Goal: Task Accomplishment & Management: Manage account settings

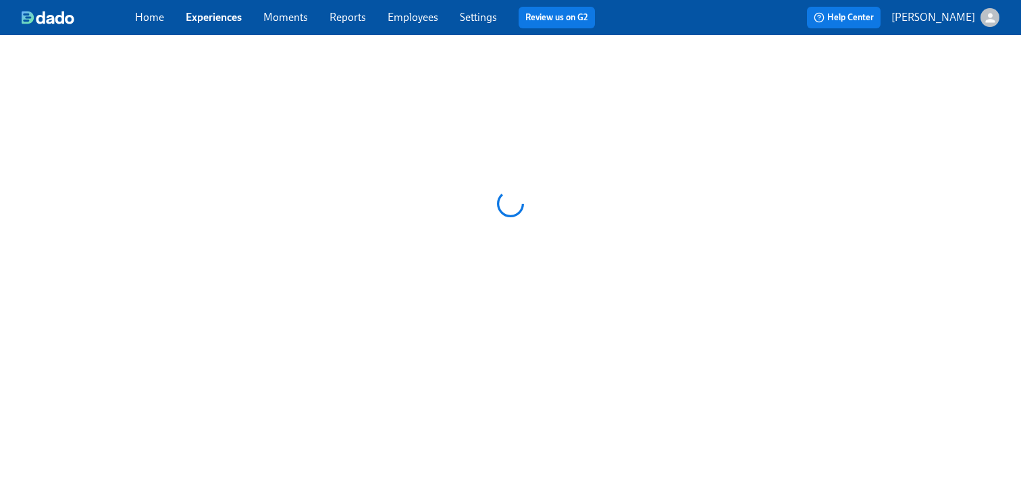
click at [476, 16] on link "Settings" at bounding box center [478, 17] width 37 height 13
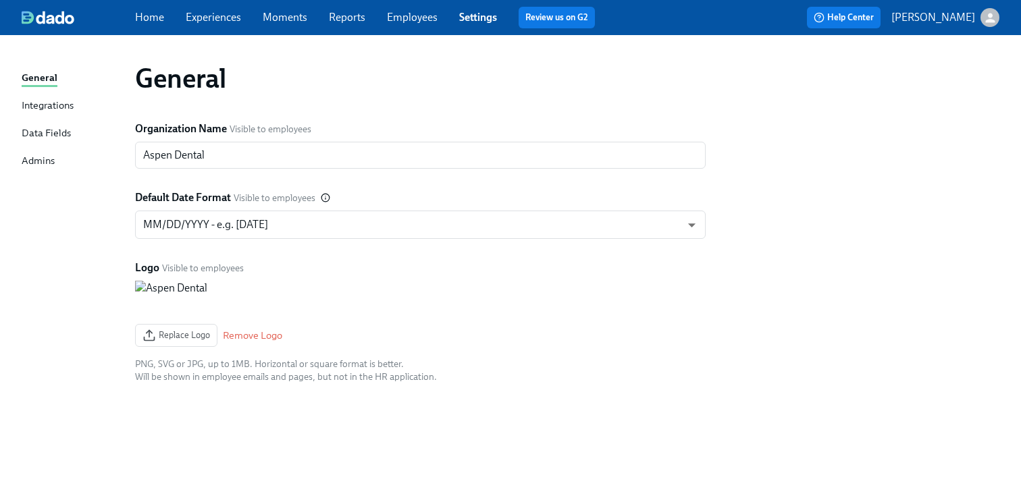
click at [45, 131] on div "Data Fields" at bounding box center [46, 134] width 49 height 17
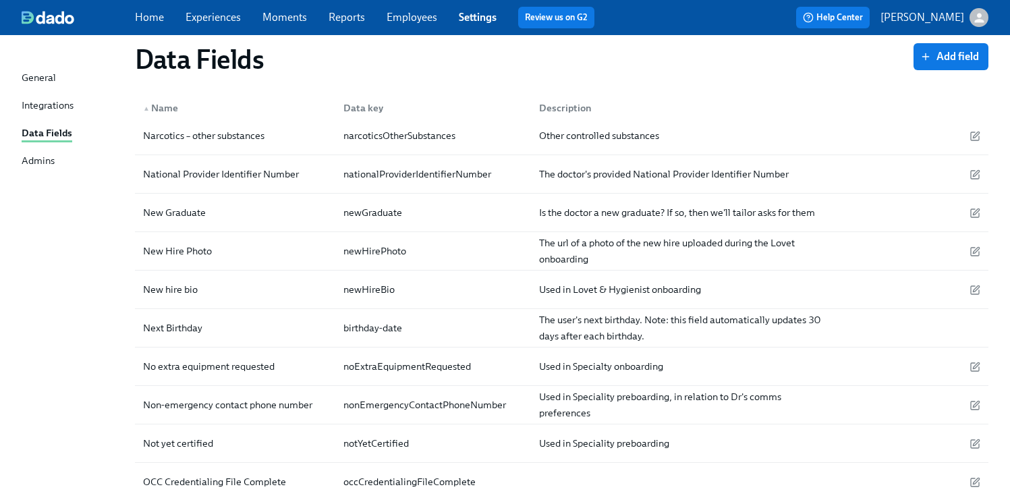
scroll to position [279, 0]
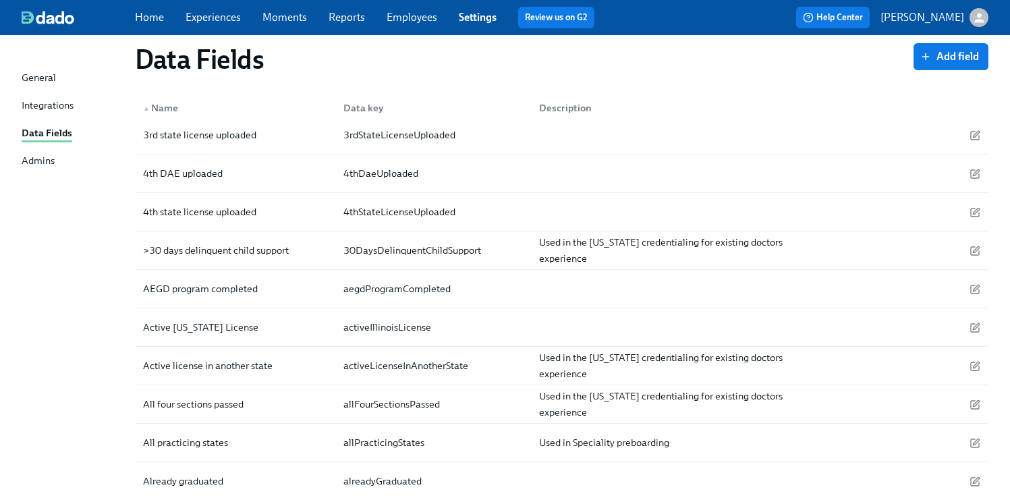
click at [216, 11] on link "Experiences" at bounding box center [213, 17] width 55 height 13
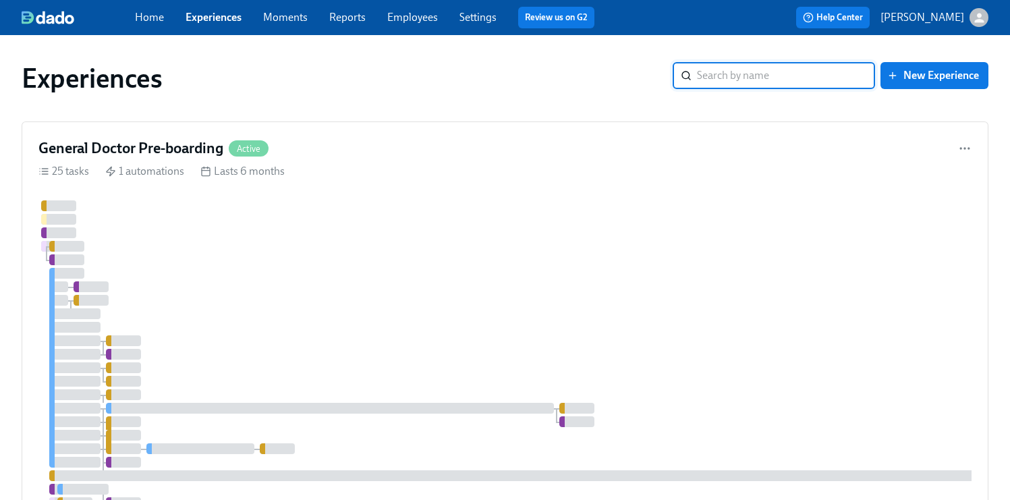
click at [205, 17] on link "Experiences" at bounding box center [214, 17] width 56 height 13
click at [408, 285] on div at bounding box center [803, 401] width 1531 height 402
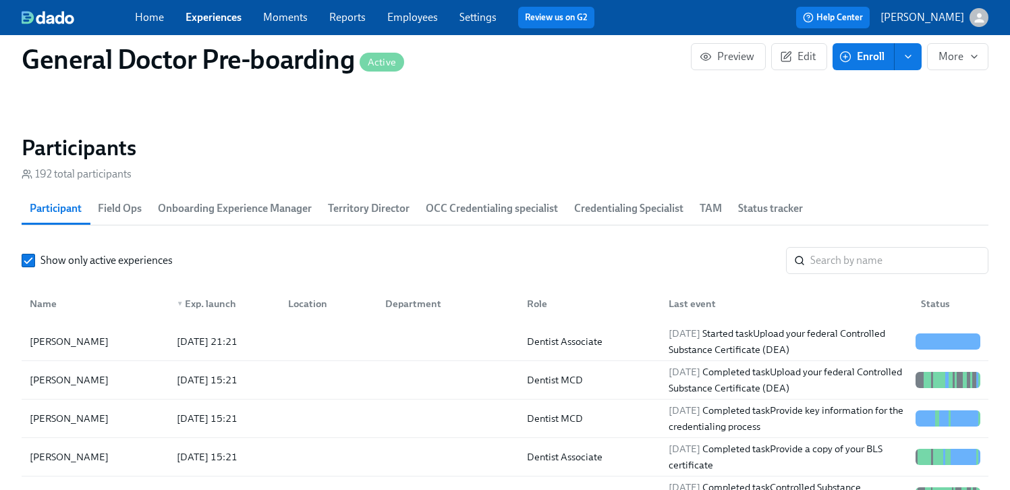
scroll to position [1908, 0]
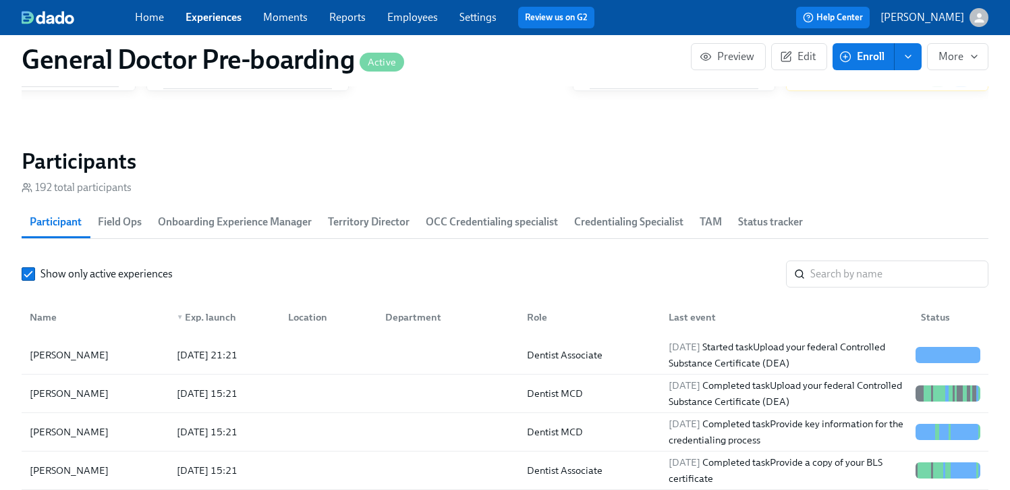
click at [240, 232] on span "Onboarding Experience Manager" at bounding box center [235, 222] width 154 height 19
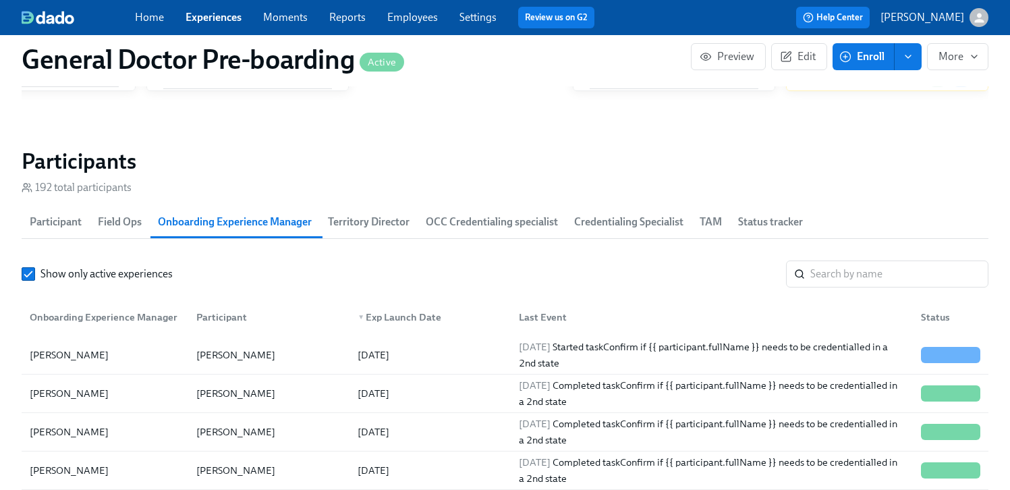
click at [44, 232] on span "Participant" at bounding box center [56, 222] width 52 height 19
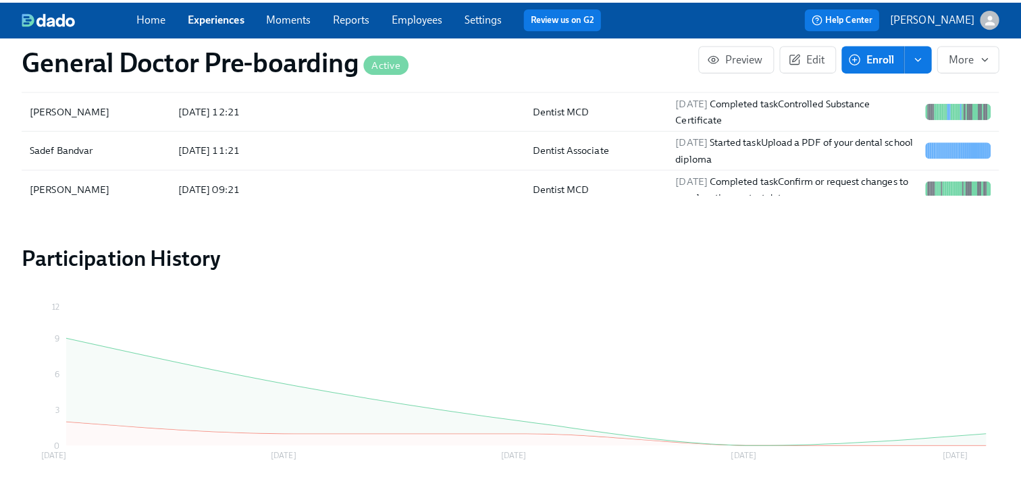
scroll to position [2377, 0]
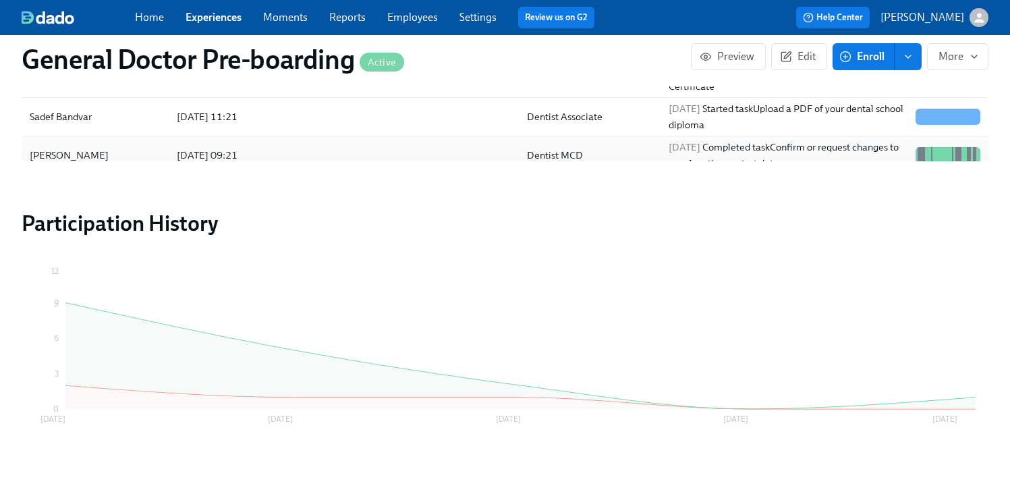
click at [102, 169] on div "[PERSON_NAME]" at bounding box center [95, 155] width 142 height 27
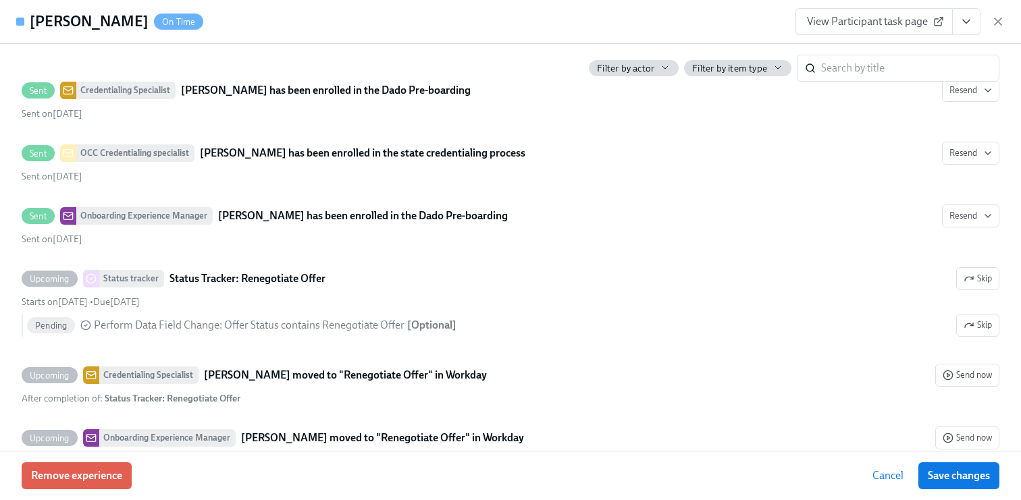
scroll to position [1025, 0]
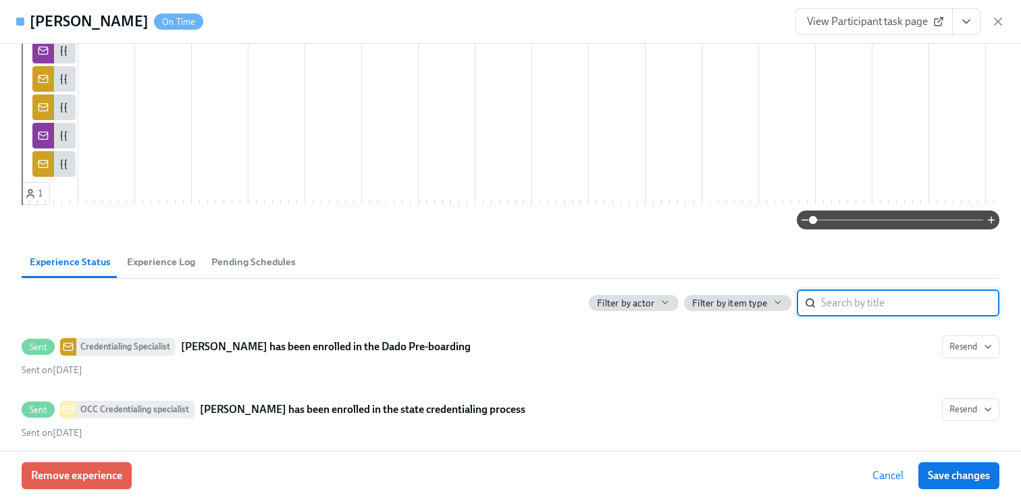
click at [838, 317] on input "search" at bounding box center [910, 303] width 178 height 27
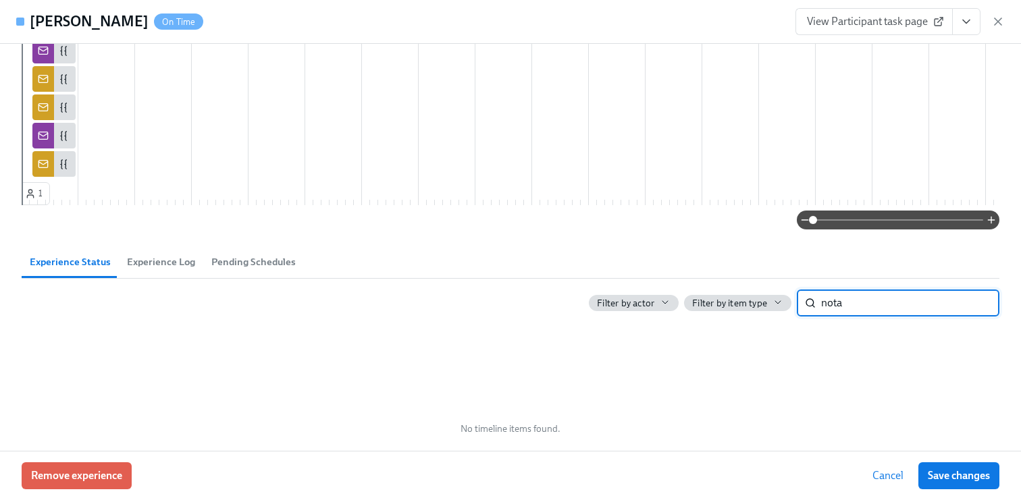
type input "nota"
click at [167, 270] on span "Experience Log" at bounding box center [161, 262] width 68 height 16
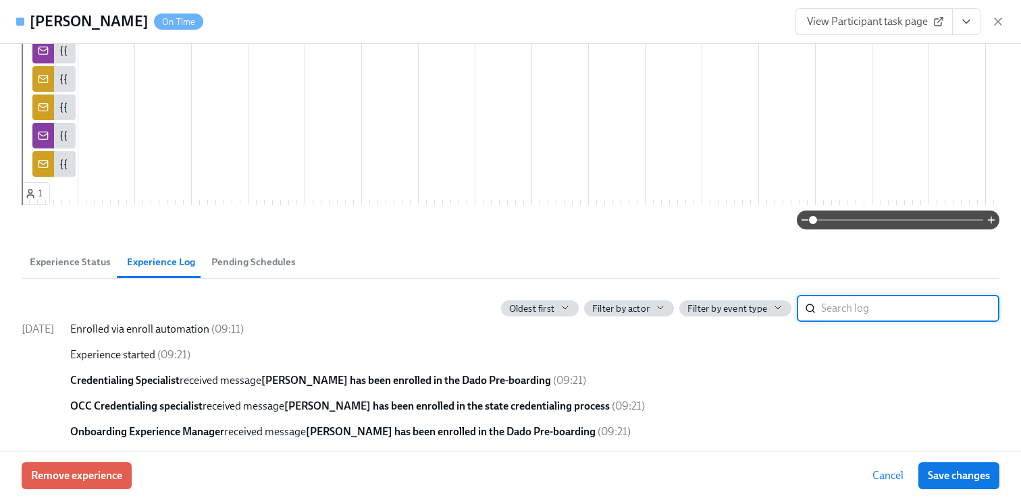
click at [853, 322] on input "search" at bounding box center [910, 308] width 178 height 27
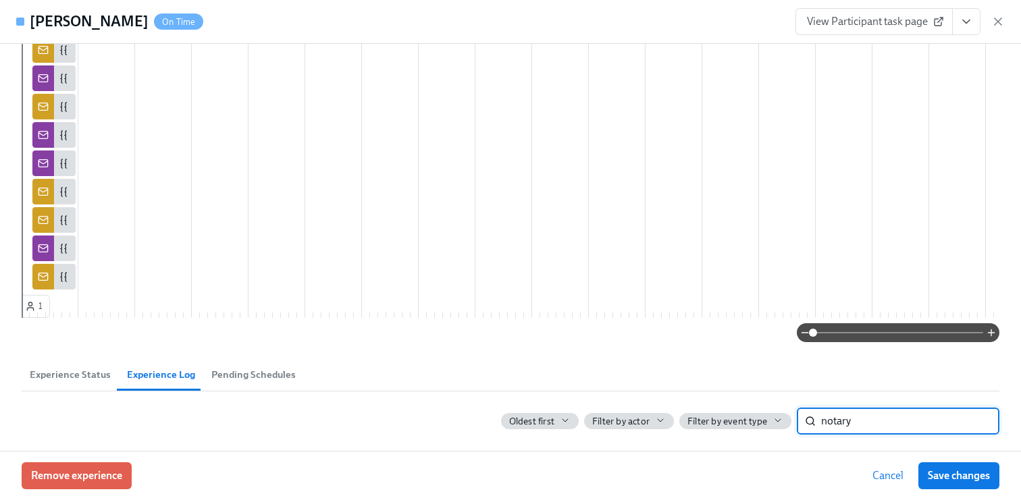
scroll to position [933, 0]
type input "notary"
drag, startPoint x: 1010, startPoint y: 404, endPoint x: 1010, endPoint y: 295, distance: 108.7
click at [1010, 295] on div "Credentialing Specialist [PERSON_NAME] ​ Field Ops [PERSON_NAME] ​ OCC Credenti…" at bounding box center [510, 247] width 1021 height 407
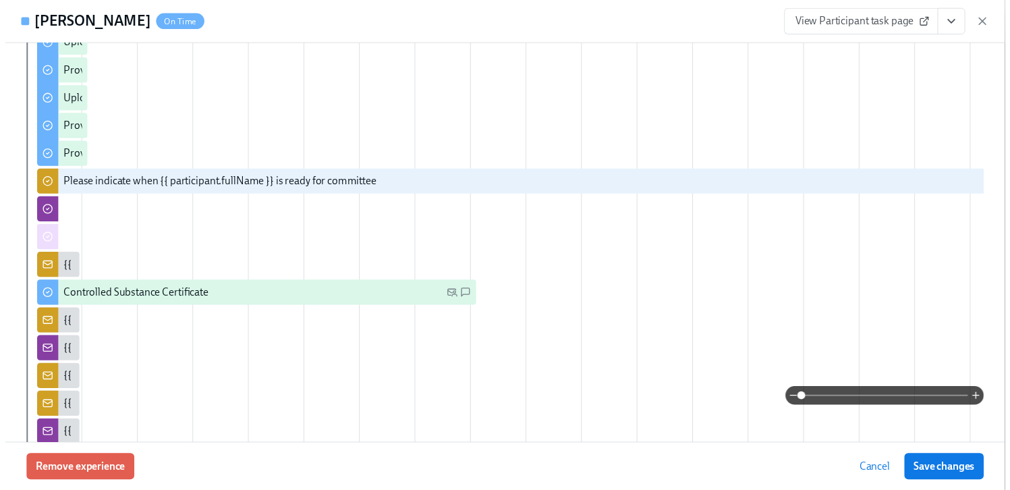
scroll to position [539, 0]
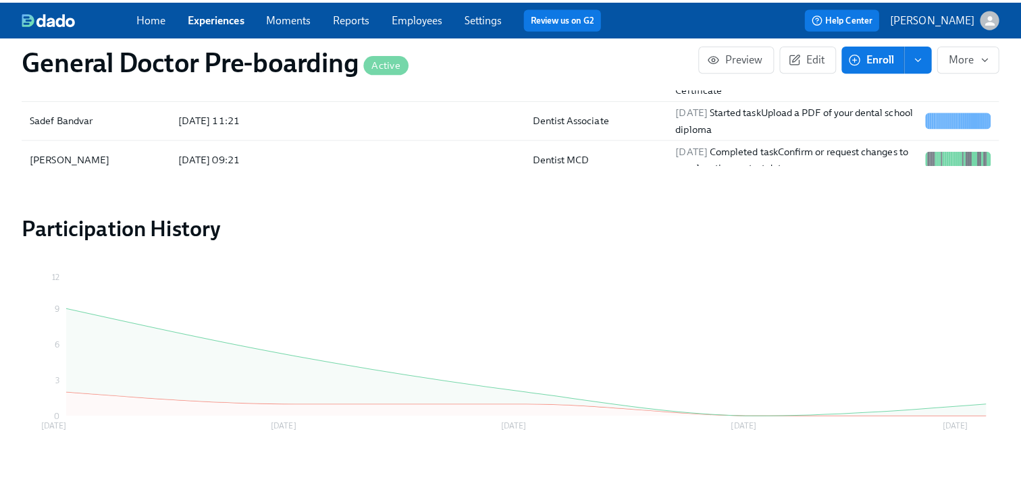
scroll to position [0, 31647]
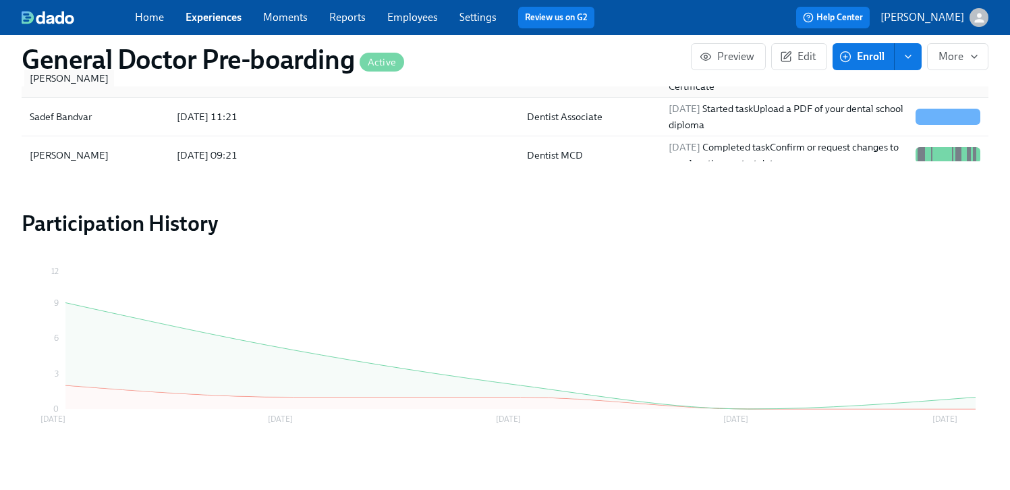
click at [81, 86] on div "[PERSON_NAME]" at bounding box center [69, 78] width 90 height 16
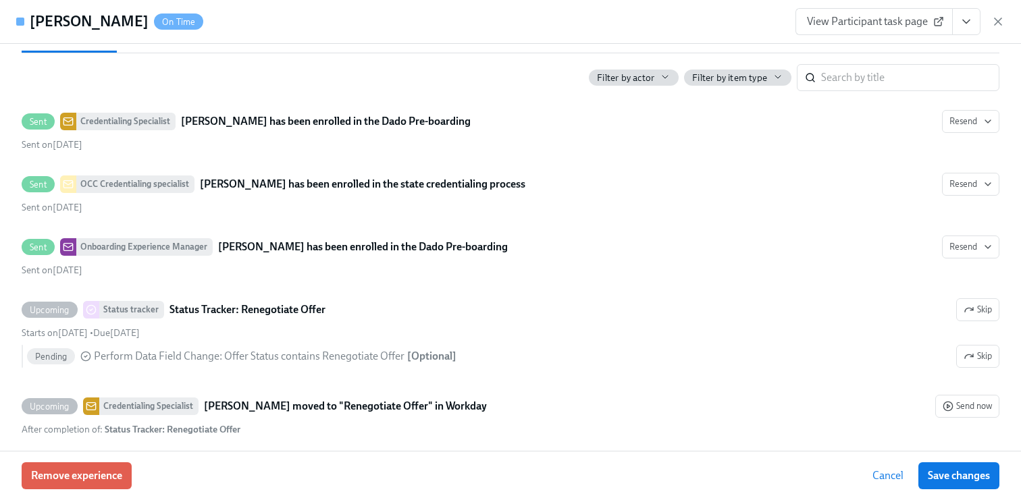
scroll to position [1191, 0]
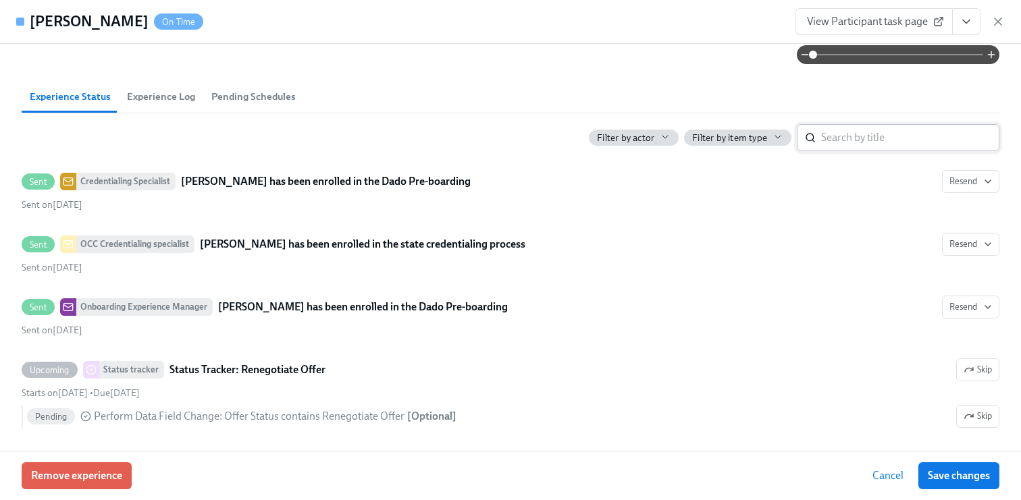
click at [836, 151] on input "search" at bounding box center [910, 137] width 178 height 27
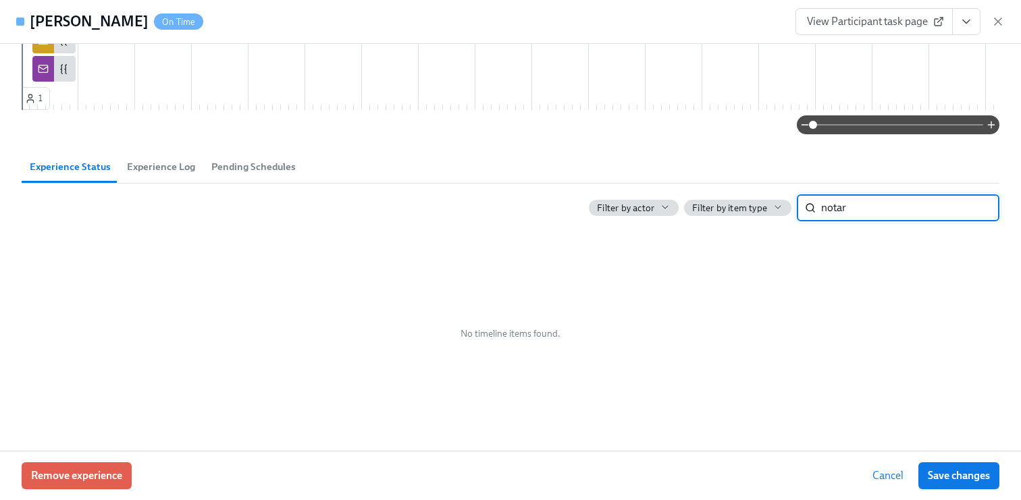
type input "notar"
click at [169, 169] on span "Experience Log" at bounding box center [161, 167] width 68 height 16
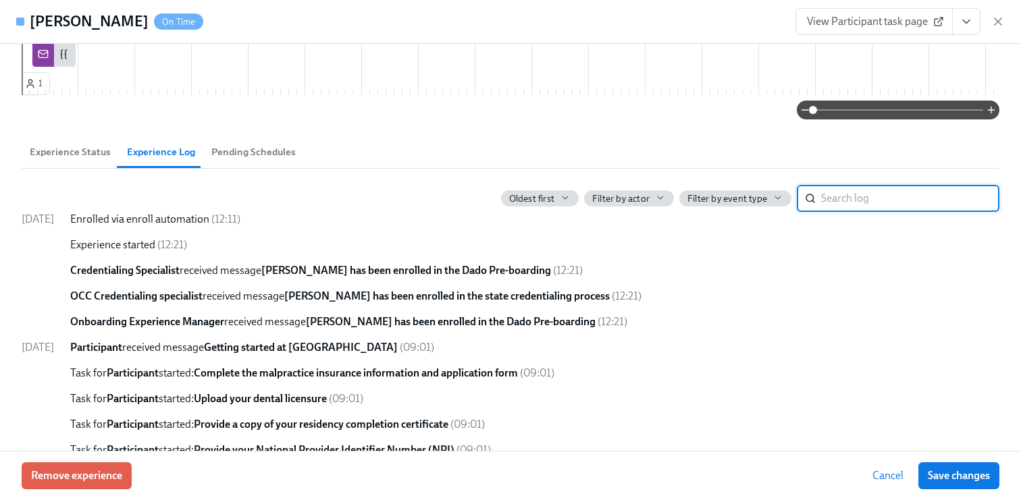
click at [856, 212] on input "search" at bounding box center [910, 198] width 178 height 27
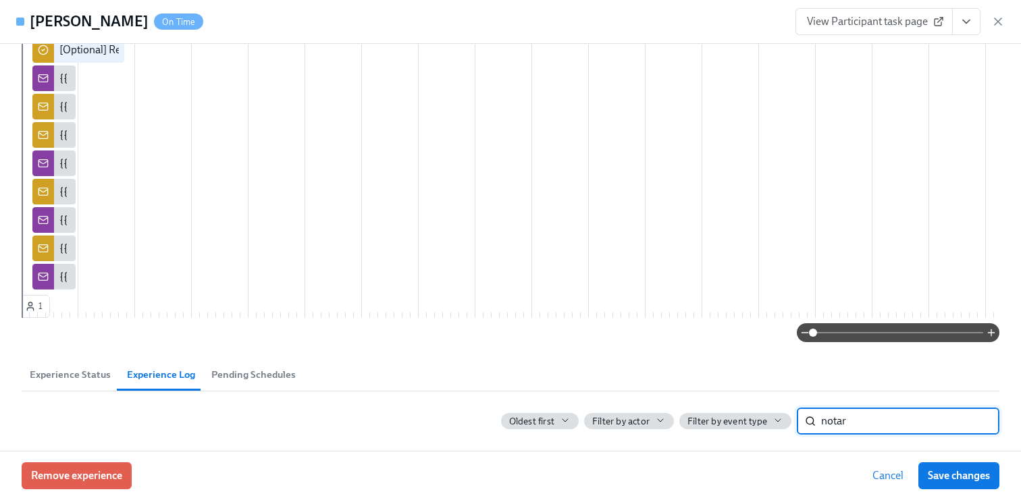
type input "notar"
click at [243, 382] on span "Pending Schedules" at bounding box center [253, 375] width 84 height 16
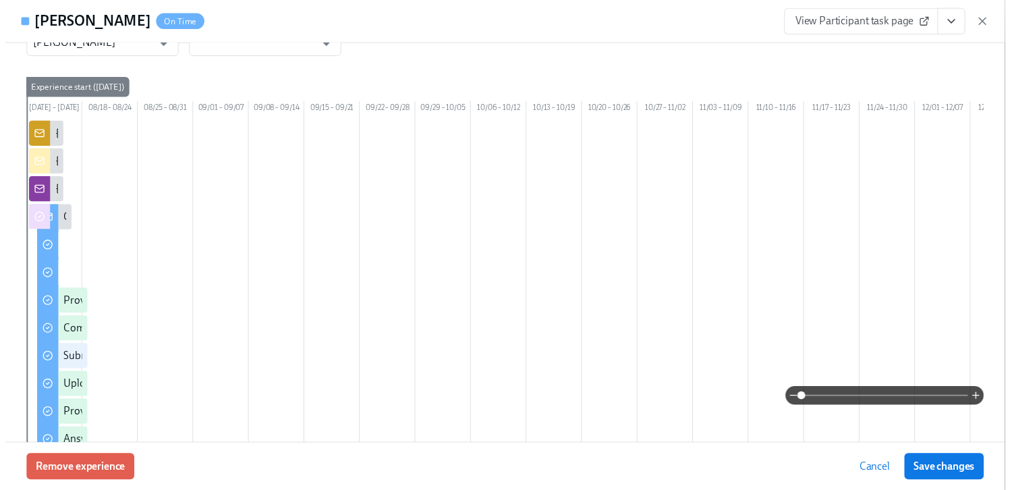
scroll to position [0, 0]
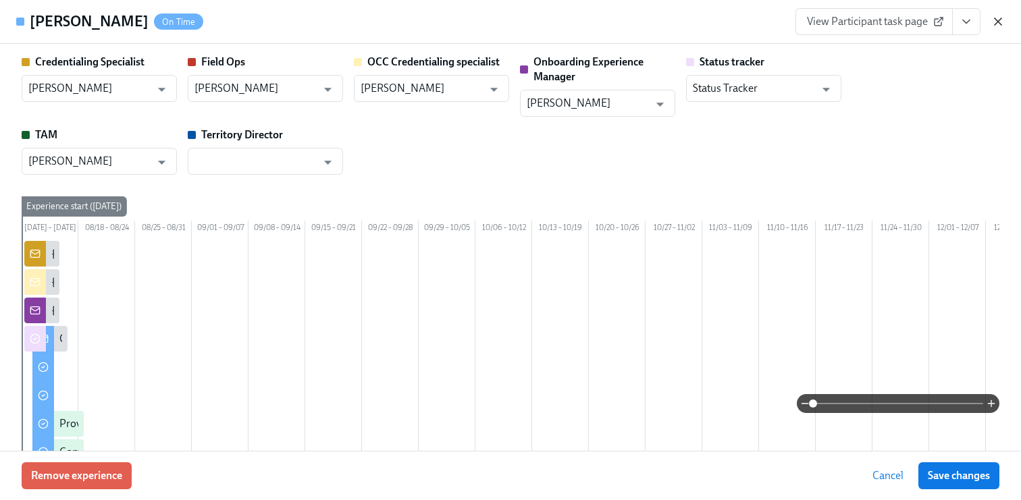
click at [998, 22] on icon "button" at bounding box center [997, 21] width 7 height 7
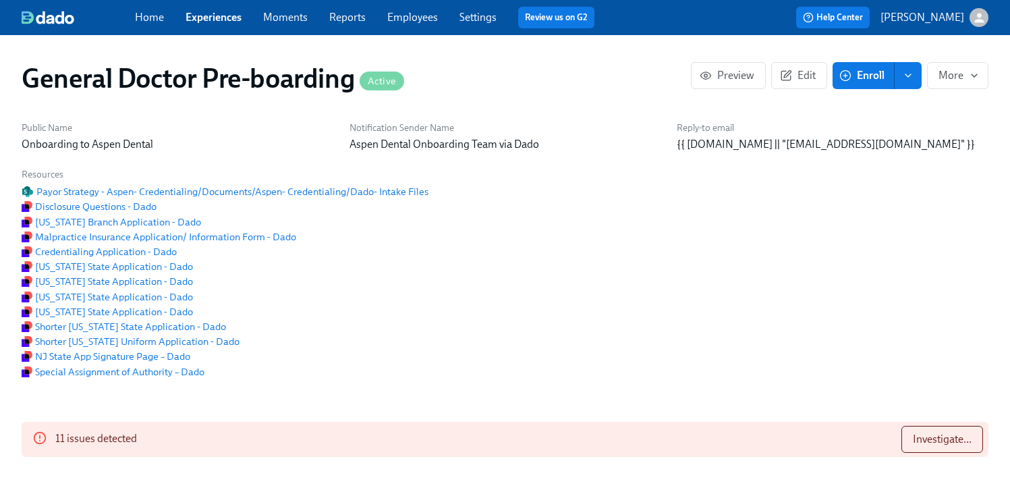
click at [412, 11] on link "Employees" at bounding box center [412, 17] width 51 height 13
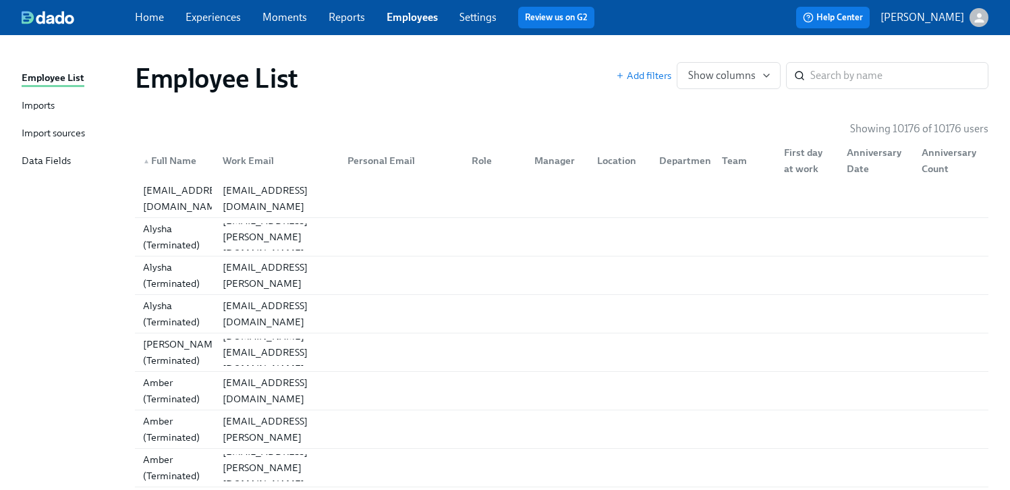
click at [146, 21] on link "Home" at bounding box center [149, 17] width 29 height 13
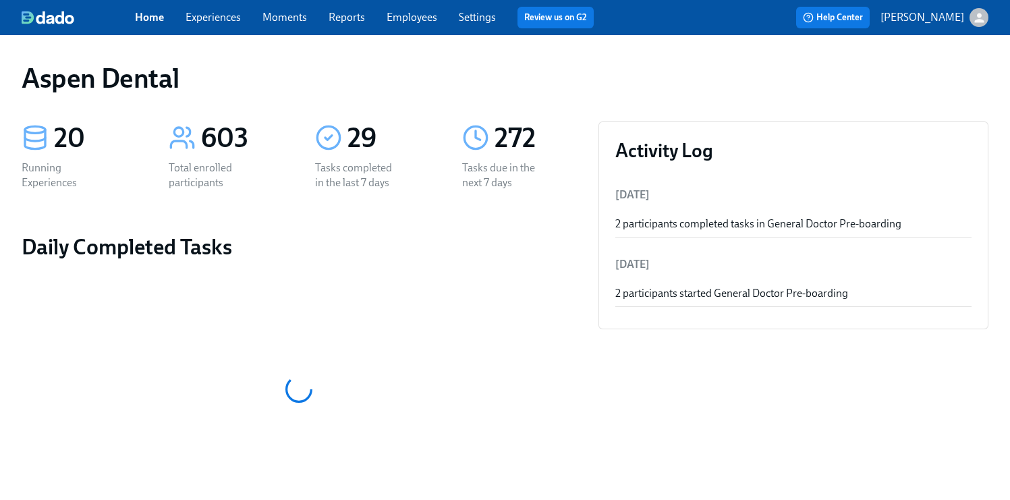
click at [220, 14] on link "Experiences" at bounding box center [213, 17] width 55 height 13
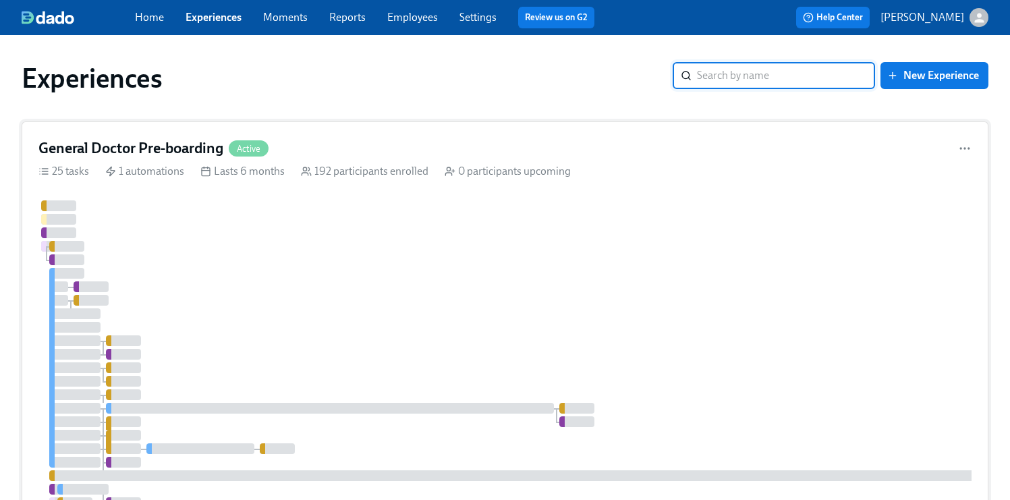
click at [402, 177] on div "192 participants enrolled" at bounding box center [365, 171] width 128 height 15
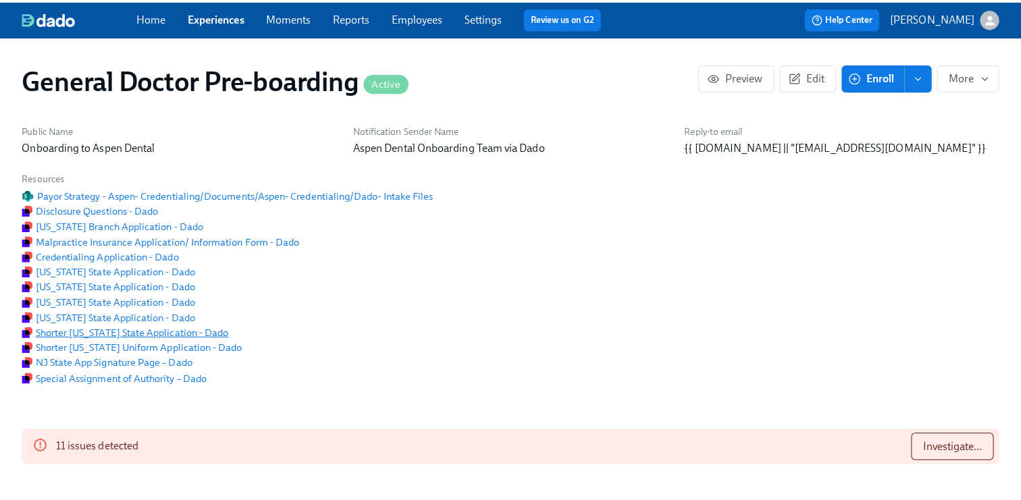
scroll to position [0, 31657]
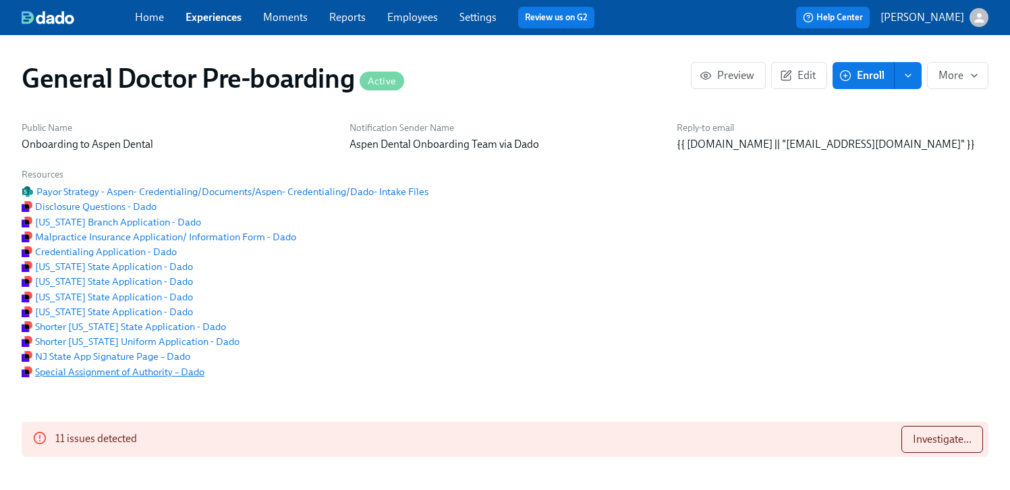
click at [141, 379] on span "Special Assignment of Authority – Dado" at bounding box center [113, 372] width 183 height 14
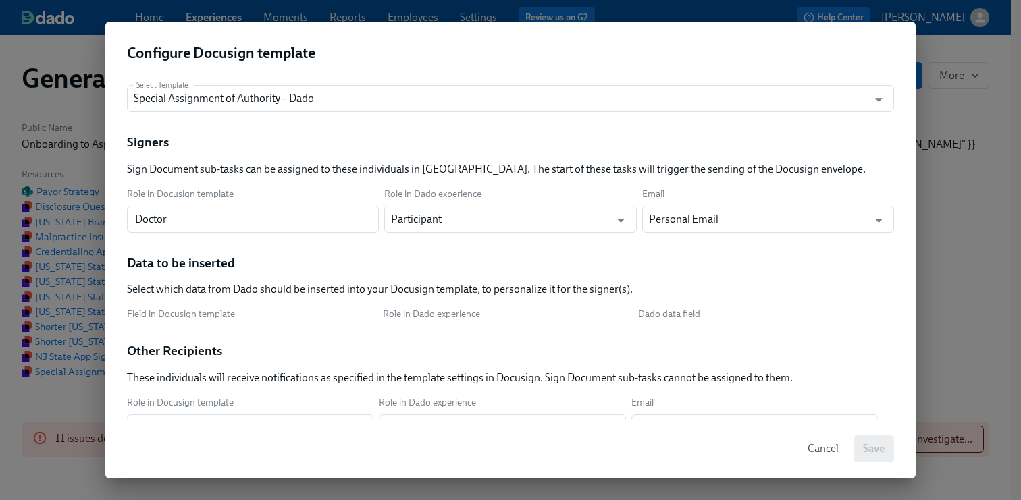
scroll to position [0, 31647]
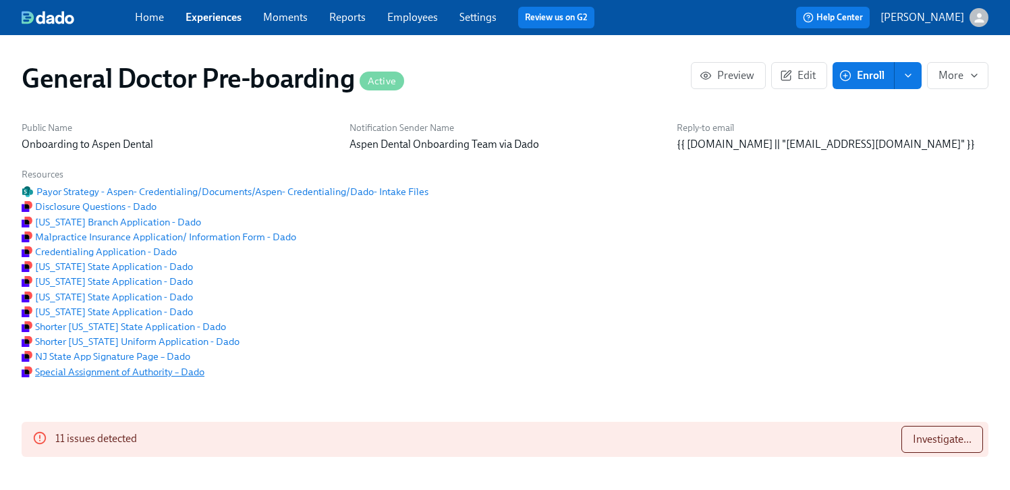
click at [118, 379] on span "Special Assignment of Authority – Dado" at bounding box center [113, 372] width 183 height 14
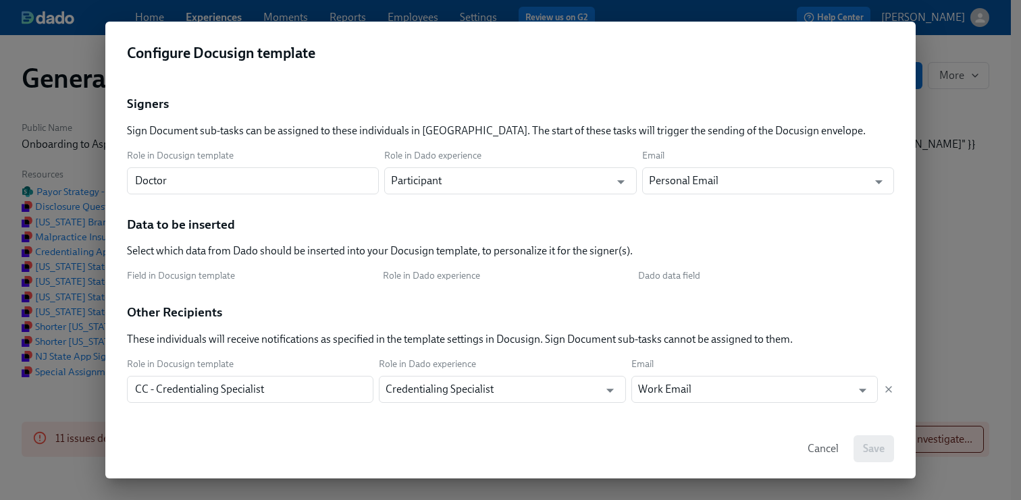
scroll to position [38, 0]
click at [907, 423] on div "Cancel Save" at bounding box center [510, 448] width 810 height 59
click at [818, 450] on span "Cancel" at bounding box center [822, 449] width 31 height 14
